Goal: Information Seeking & Learning: Check status

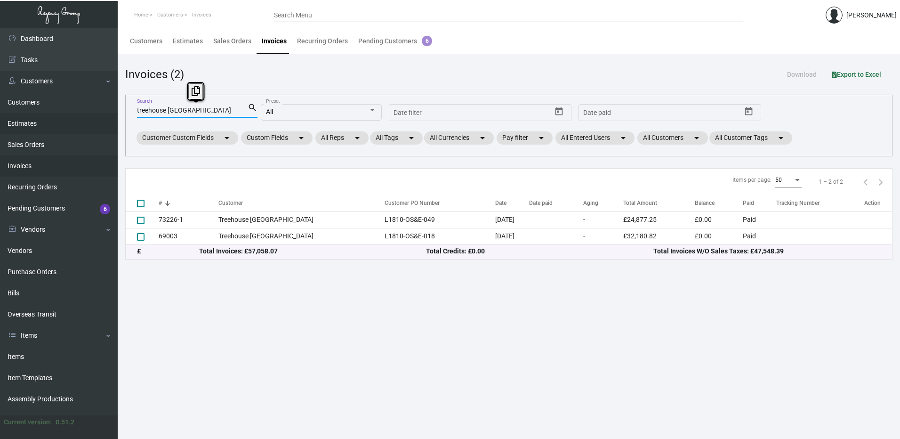
drag, startPoint x: 206, startPoint y: 111, endPoint x: 58, endPoint y: 118, distance: 147.5
click at [58, 118] on div "Dashboard Dashboard Tasks Customers Customers Estimates Sales Orders Invoices R…" at bounding box center [450, 233] width 900 height 411
type input "[PERSON_NAME]"
checkbox input "true"
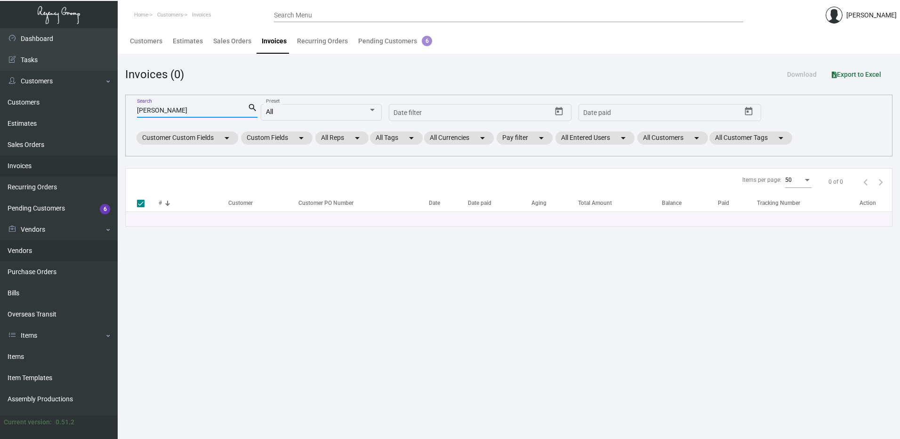
click at [52, 257] on link "Vendors" at bounding box center [59, 250] width 118 height 21
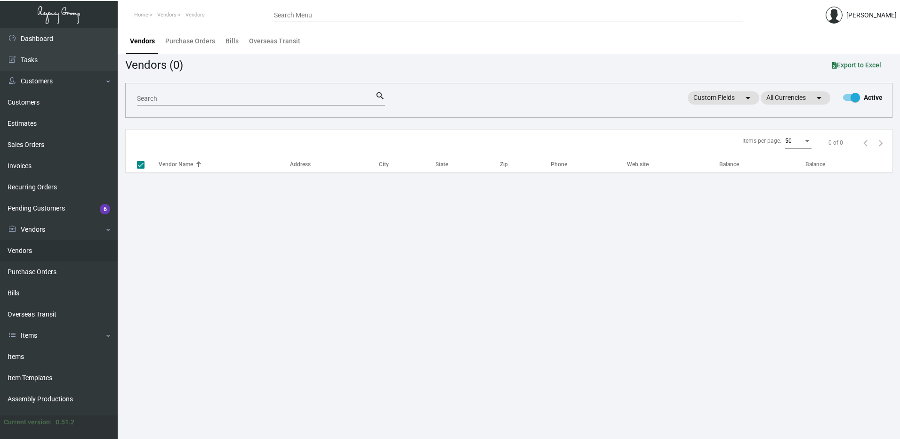
checkbox input "false"
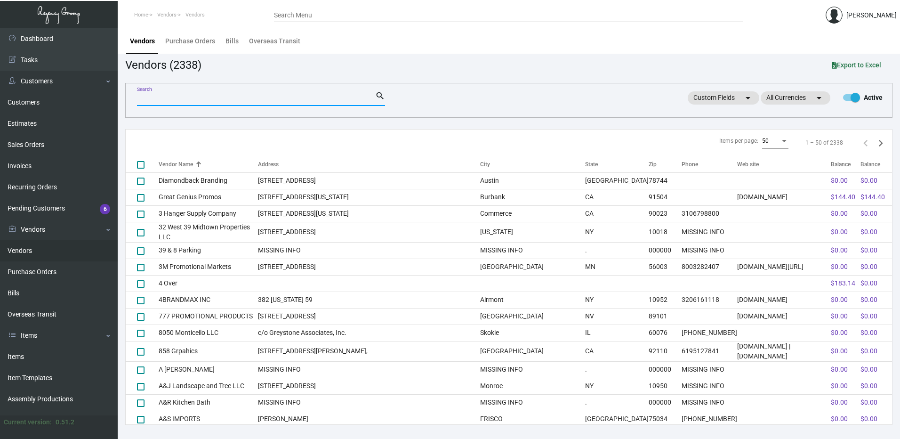
click at [195, 97] on input "Search" at bounding box center [256, 99] width 238 height 8
type input "[PERSON_NAME]"
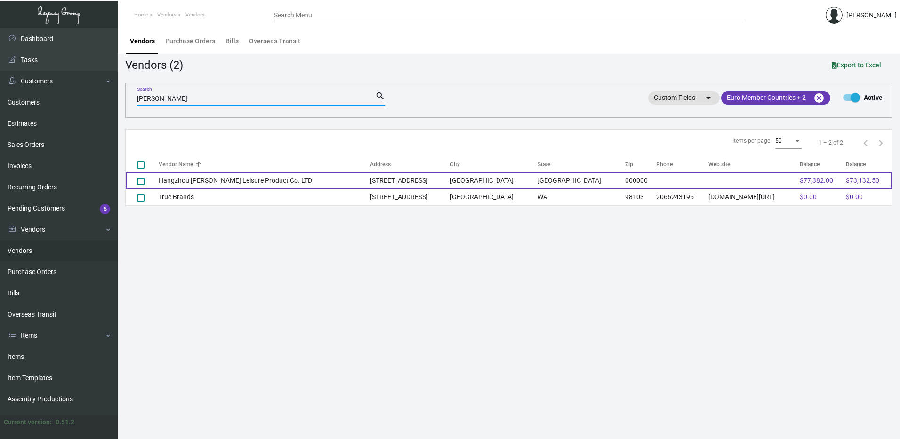
click at [264, 185] on td "Hangzhou [PERSON_NAME] Leisure Product Co. LTD" at bounding box center [264, 180] width 211 height 16
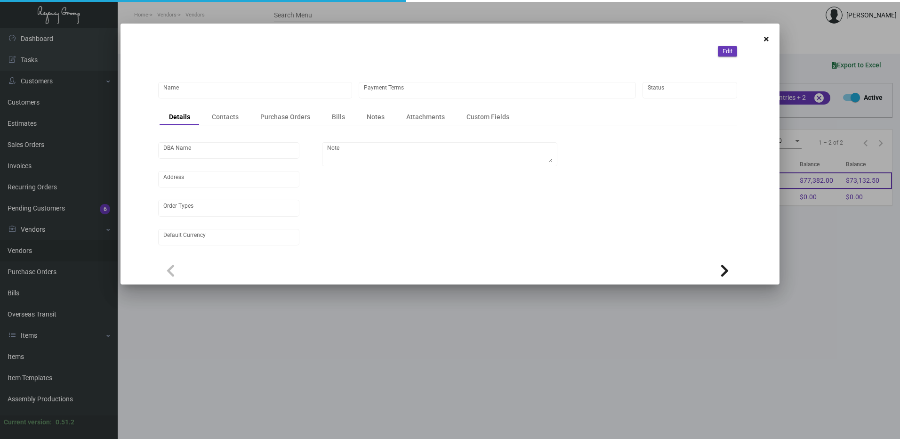
type input "Hangzhou [PERSON_NAME] Leisure Product Co. LTD"
type input "Net 30"
type input "United States Dollar $"
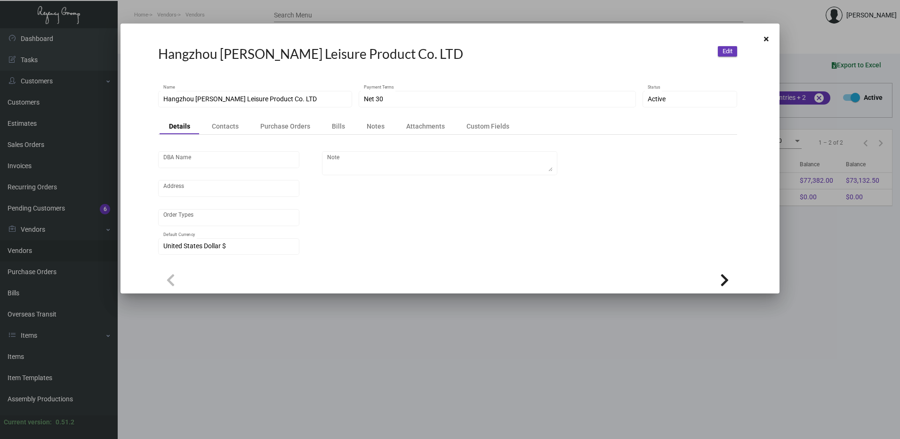
click at [764, 40] on mat-dialog-container "Hangzhou [PERSON_NAME] Leisure Product Co. LTD Edit Hangzhou [PERSON_NAME] Leis…" at bounding box center [450, 159] width 659 height 270
click at [767, 39] on icon at bounding box center [766, 39] width 5 height 7
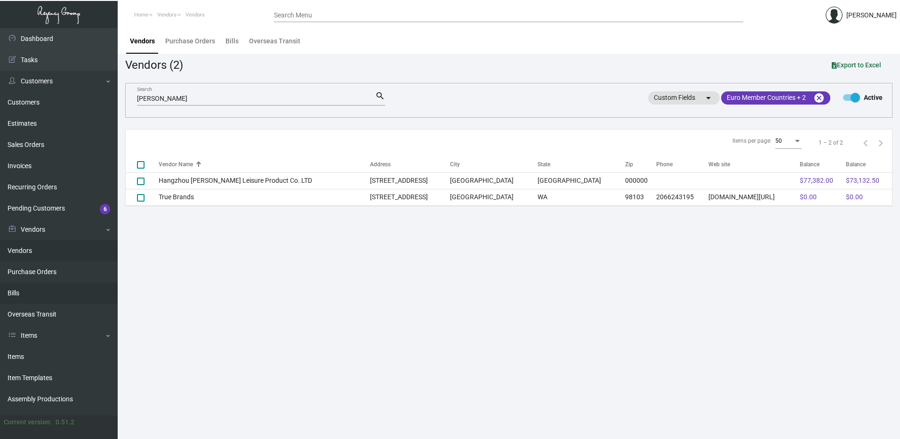
click at [23, 289] on link "Bills" at bounding box center [59, 292] width 118 height 21
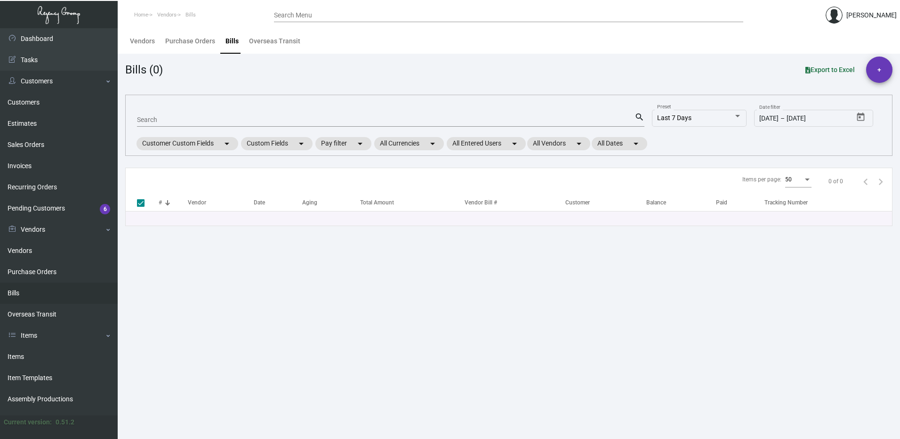
click at [200, 115] on div "Search" at bounding box center [386, 119] width 498 height 15
type input "[PERSON_NAME]"
checkbox input "false"
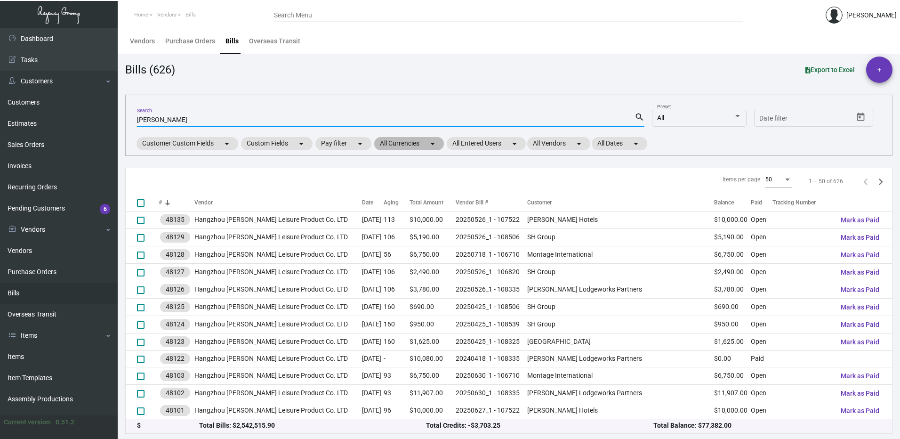
click at [428, 147] on mat-chip "All Currencies arrow_drop_down" at bounding box center [409, 143] width 70 height 13
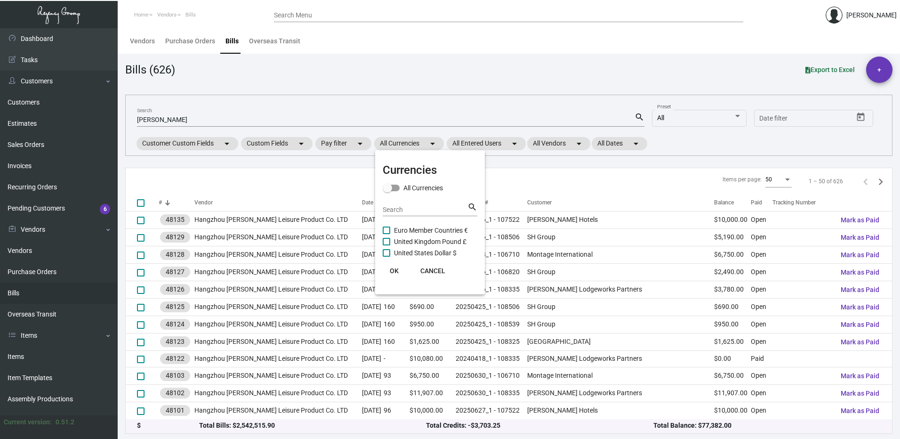
click at [356, 145] on div at bounding box center [450, 219] width 900 height 439
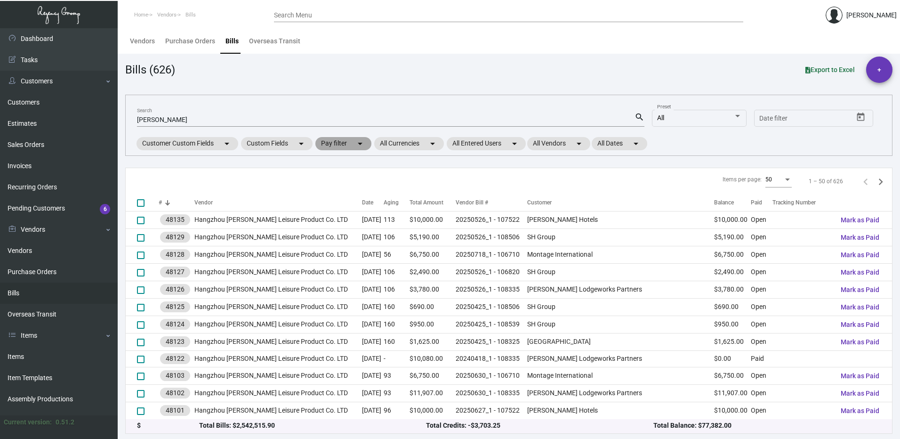
click at [356, 145] on mat-icon "arrow_drop_down" at bounding box center [359, 143] width 11 height 11
click at [345, 197] on span "Open" at bounding box center [344, 198] width 16 height 11
click at [328, 203] on input "Open" at bounding box center [328, 203] width 0 height 0
checkbox input "true"
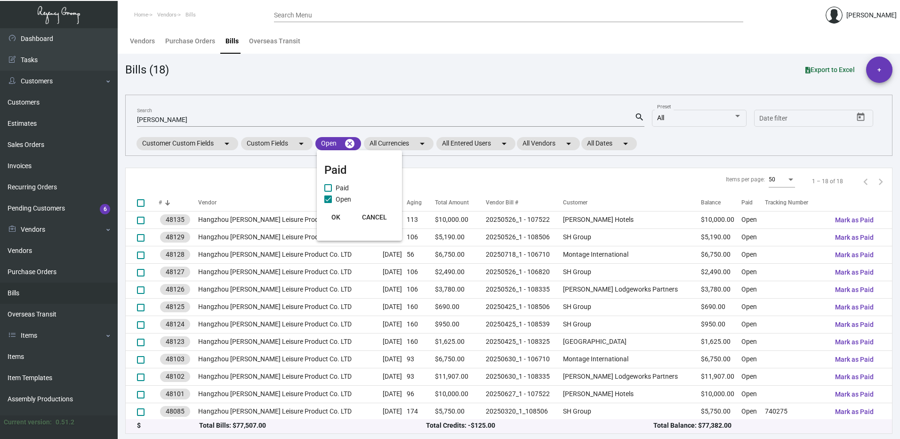
click at [329, 218] on button "OK" at bounding box center [336, 217] width 30 height 17
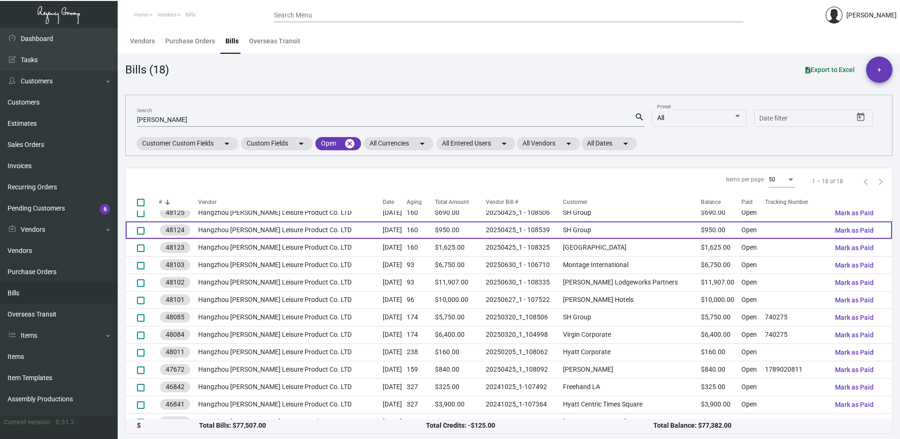
scroll to position [106, 0]
